Goal: Information Seeking & Learning: Find specific fact

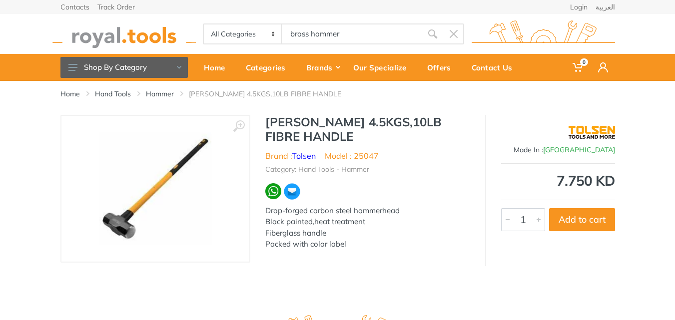
type input "brass hammer"
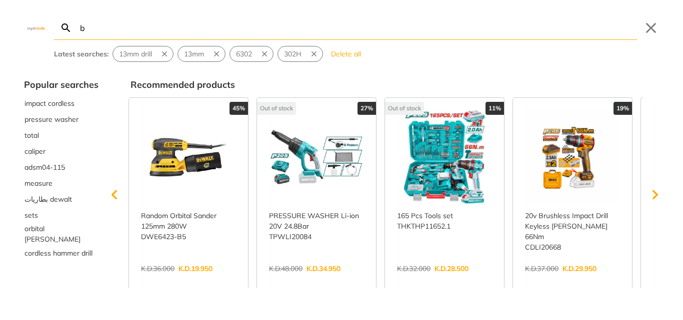
type input "b"
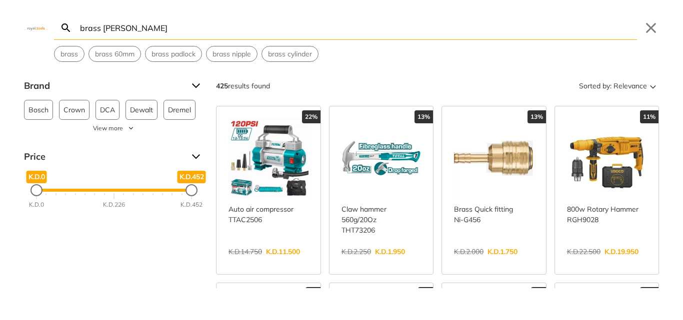
type input "brass hammer"
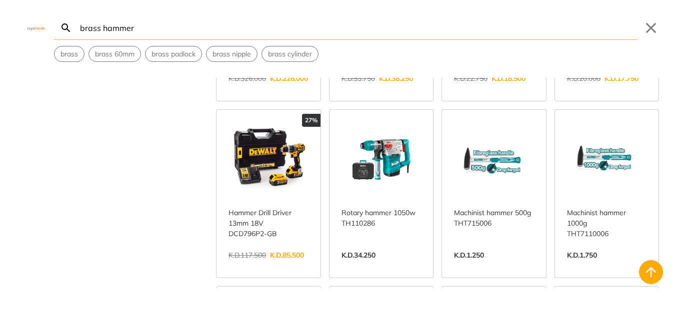
scroll to position [1701, 0]
